Goal: Book appointment/travel/reservation

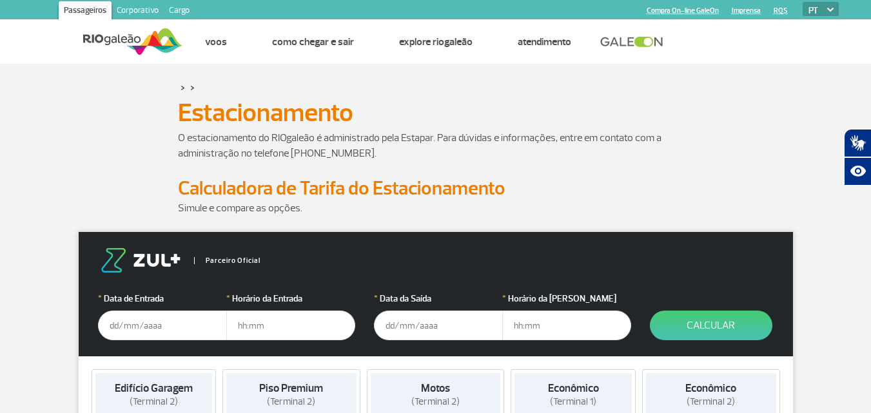
click at [179, 335] on input "text" at bounding box center [162, 326] width 129 height 30
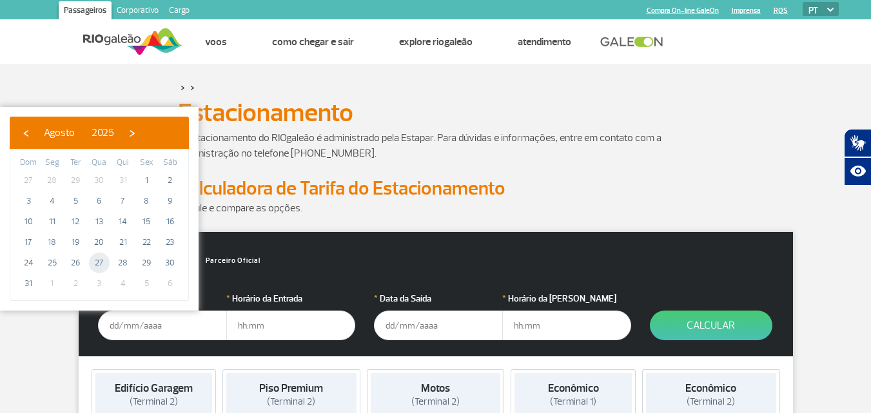
click at [100, 264] on span "27" at bounding box center [99, 263] width 21 height 21
type input "[DATE]"
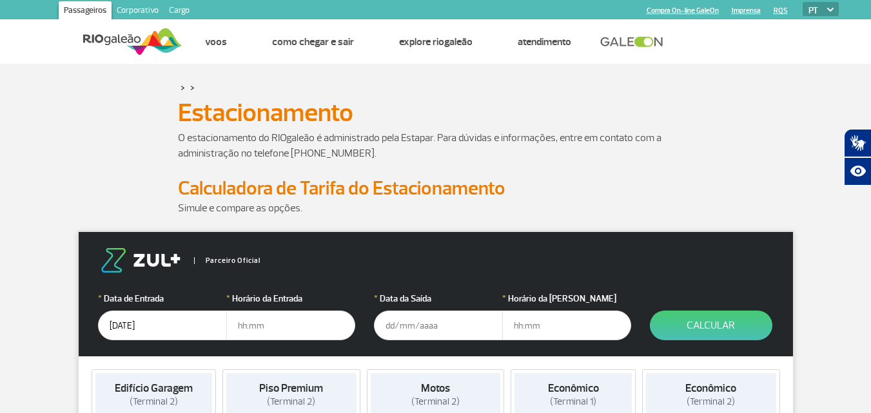
click at [236, 324] on input "text" at bounding box center [290, 326] width 129 height 30
click at [236, 324] on input "5" at bounding box center [290, 326] width 129 height 30
click at [251, 327] on input "05" at bounding box center [290, 326] width 129 height 30
type input "05:00"
click at [391, 326] on input "text" at bounding box center [438, 326] width 129 height 30
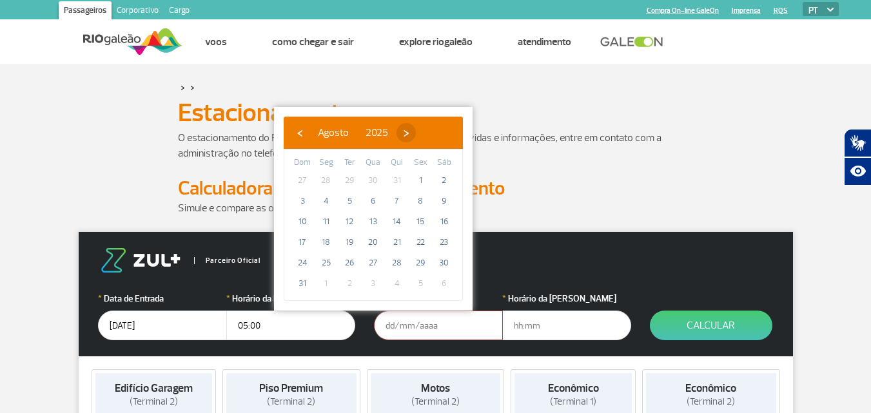
click at [416, 130] on span "›" at bounding box center [405, 132] width 19 height 19
click at [374, 181] on span "3" at bounding box center [373, 180] width 21 height 21
type input "[DATE]"
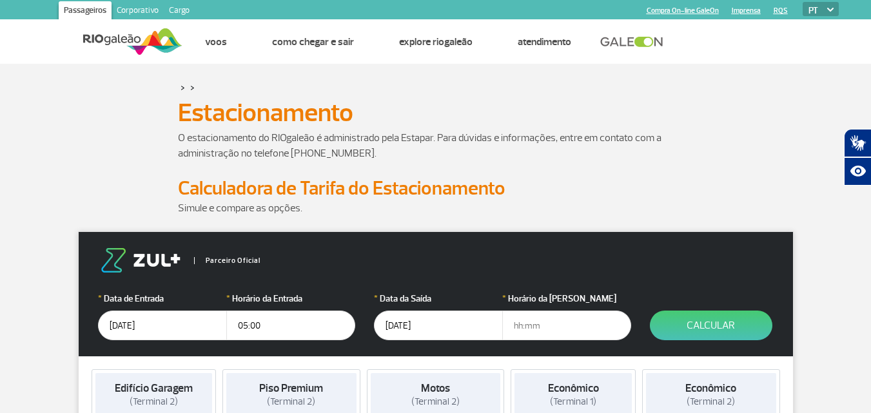
click at [517, 328] on input "text" at bounding box center [566, 326] width 129 height 30
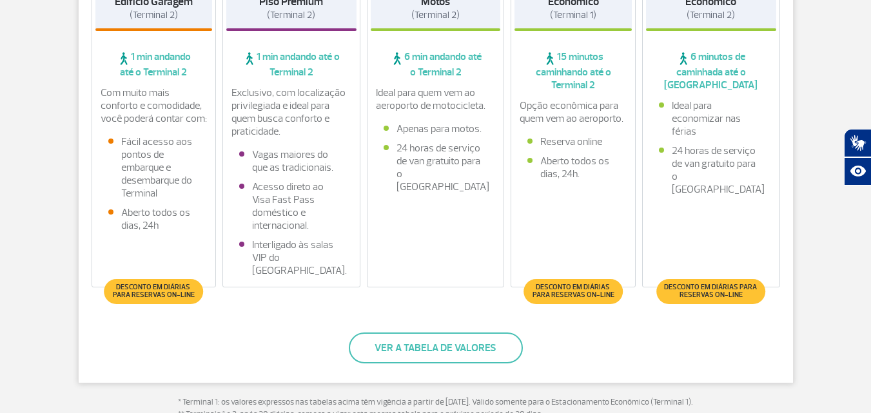
scroll to position [322, 0]
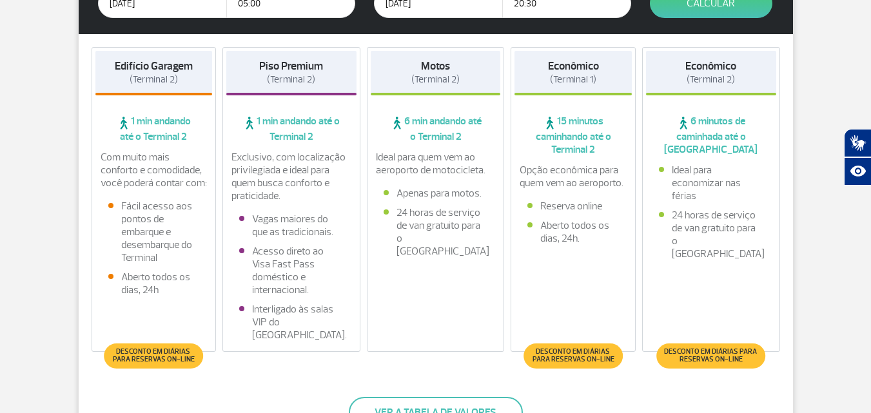
type input "20:30"
click at [170, 74] on span "(Terminal 2)" at bounding box center [154, 79] width 48 height 12
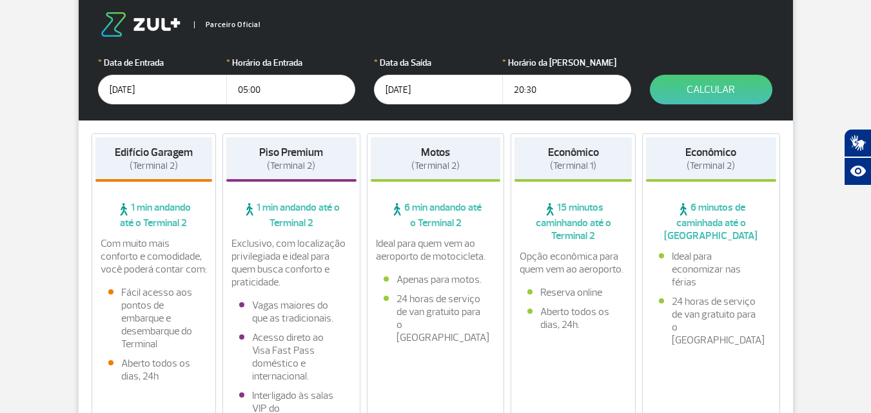
scroll to position [258, 0]
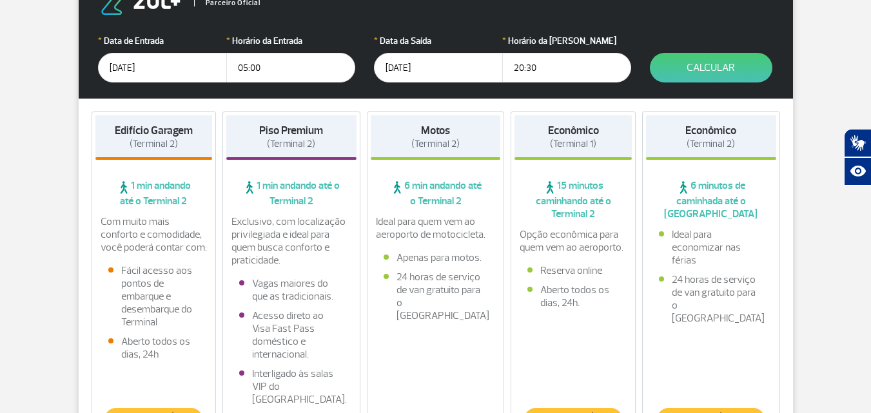
click at [160, 244] on p "Com muito mais conforto e comodidade, você poderá contar com:" at bounding box center [154, 234] width 107 height 39
click at [150, 142] on span "(Terminal 2)" at bounding box center [154, 144] width 48 height 12
click at [266, 141] on h4 "Piso Premium (Terminal 2)" at bounding box center [291, 137] width 64 height 26
click at [404, 144] on div "Motos (Terminal 2)" at bounding box center [436, 137] width 130 height 44
click at [576, 155] on div "Econômico (Terminal 1)" at bounding box center [572, 137] width 117 height 44
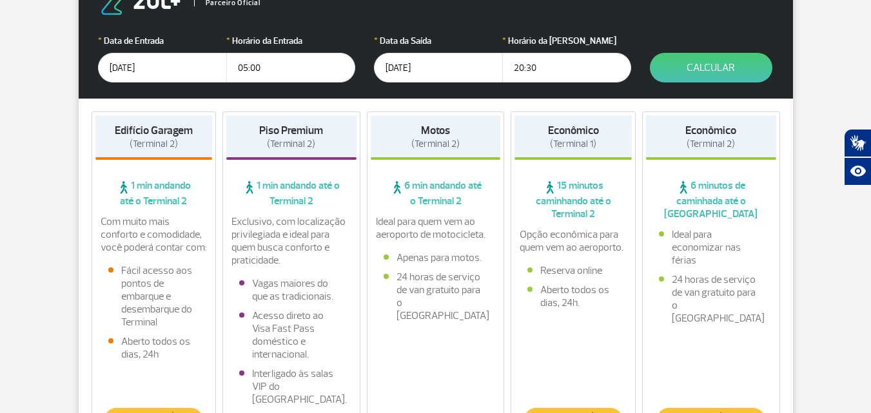
click at [163, 146] on span "(Terminal 2)" at bounding box center [154, 144] width 48 height 12
click at [725, 68] on button "Calcular" at bounding box center [711, 68] width 122 height 30
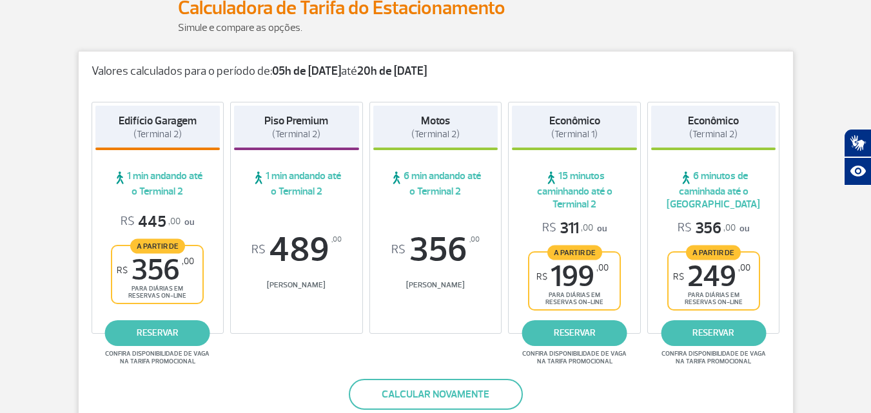
scroll to position [262, 0]
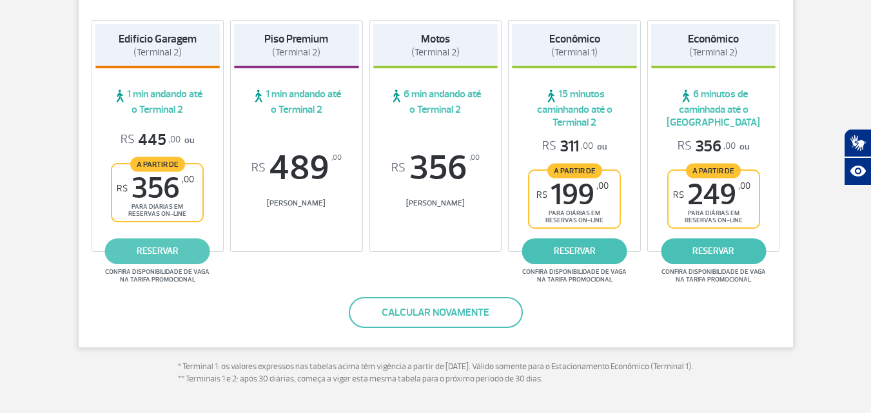
click at [157, 254] on link "reservar" at bounding box center [157, 251] width 105 height 26
